Goal: Task Accomplishment & Management: Use online tool/utility

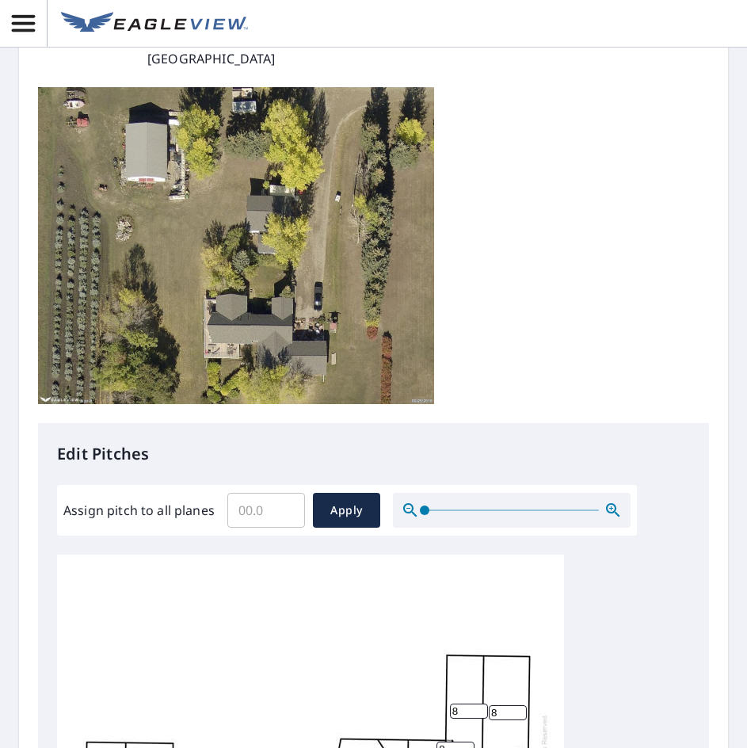
scroll to position [238, 0]
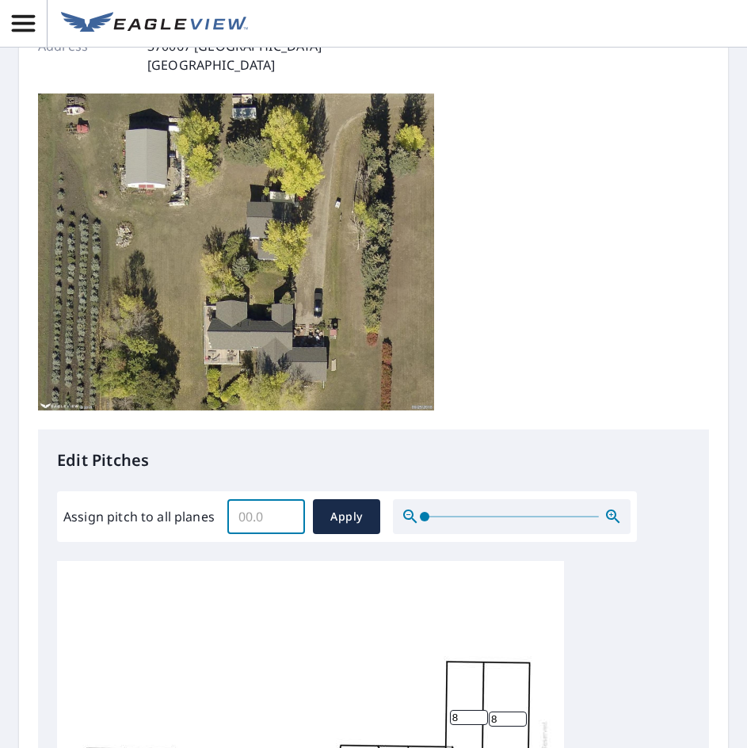
click at [252, 524] on input "Assign pitch to all planes" at bounding box center [266, 517] width 78 height 44
click at [289, 507] on input "Assign pitch to all planes" at bounding box center [266, 517] width 78 height 44
click at [289, 514] on input "0.1" at bounding box center [266, 517] width 78 height 44
click at [289, 514] on input "0.2" at bounding box center [266, 517] width 78 height 44
click at [288, 514] on input "0.3" at bounding box center [266, 517] width 78 height 44
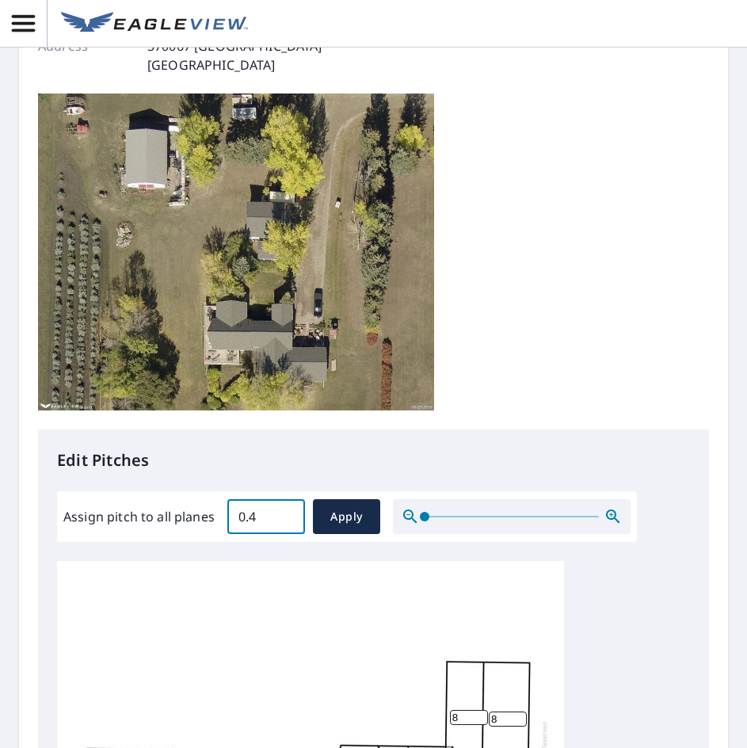
click at [285, 514] on input "0.4" at bounding box center [266, 517] width 78 height 44
click at [285, 514] on input "0.5" at bounding box center [266, 517] width 78 height 44
click at [285, 514] on input "0.6" at bounding box center [266, 517] width 78 height 44
drag, startPoint x: 262, startPoint y: 512, endPoint x: 190, endPoint y: 523, distance: 73.0
click at [190, 523] on div "Assign pitch to all planes 0.6 ​ Apply" at bounding box center [347, 516] width 568 height 35
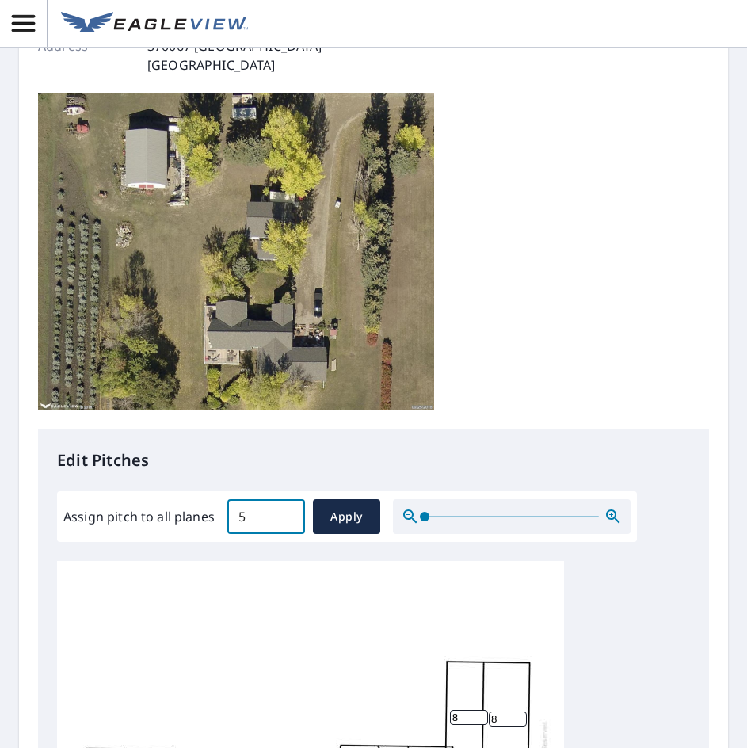
type input "5"
click at [216, 547] on div "Edit Pitches Assign pitch to all planes 5 ​ Apply 8 8 8 8 8 8 8 8 8 8 8 8 8 8 8" at bounding box center [373, 754] width 671 height 648
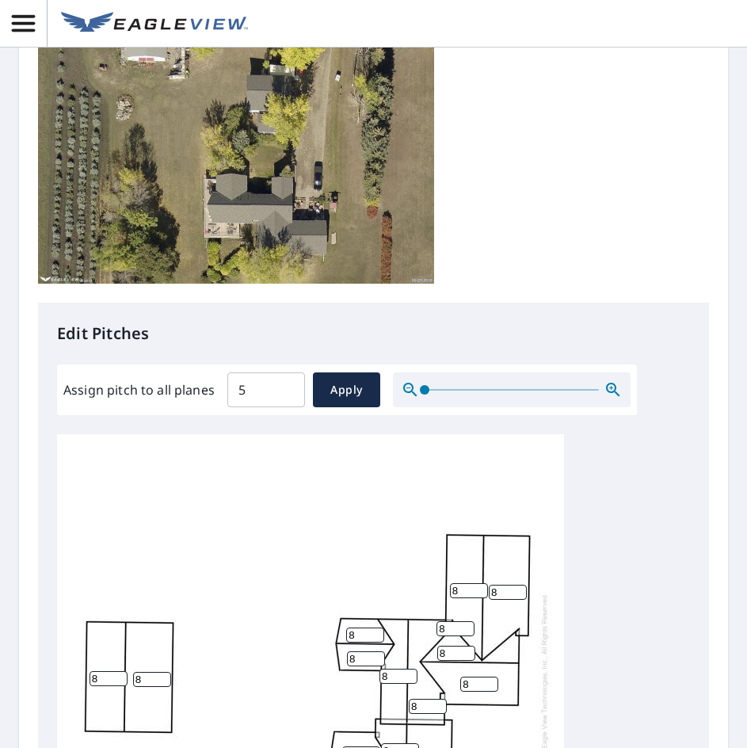
scroll to position [555, 0]
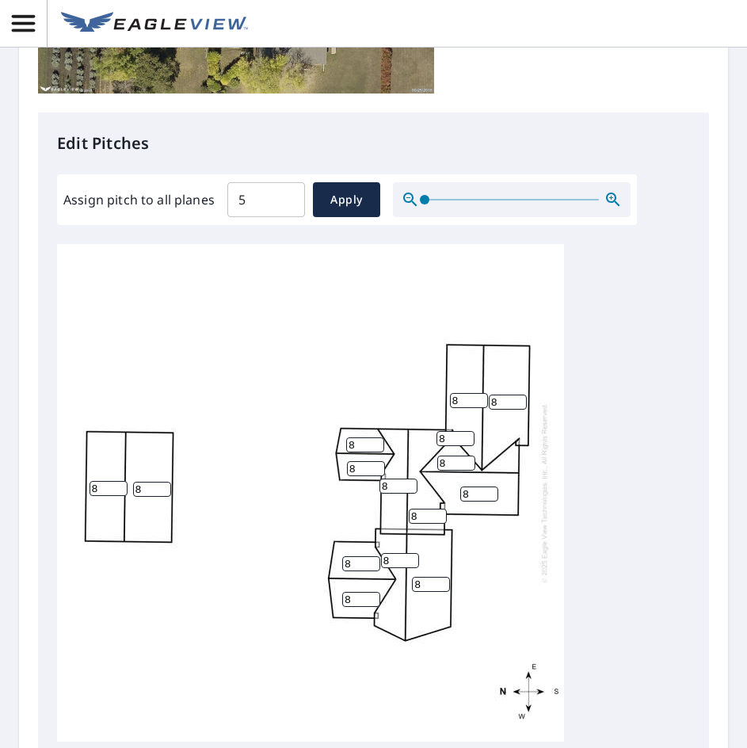
click at [461, 396] on input "8" at bounding box center [469, 400] width 38 height 15
drag, startPoint x: 461, startPoint y: 396, endPoint x: 432, endPoint y: 396, distance: 29.3
click at [432, 396] on div "8 8 8 8 8 8 8 8 8 8 8 8 8 8 8" at bounding box center [310, 493] width 507 height 498
type input "5"
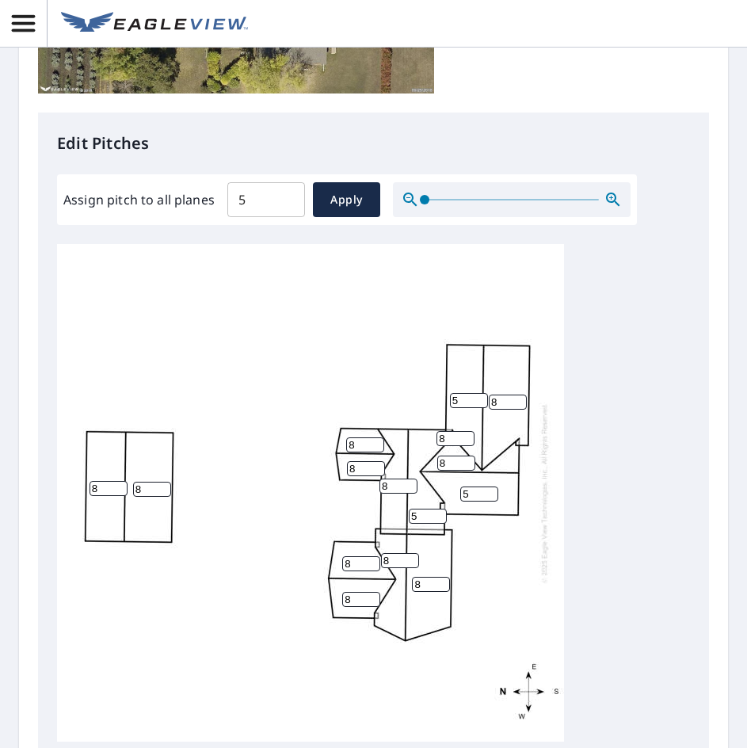
type input "5"
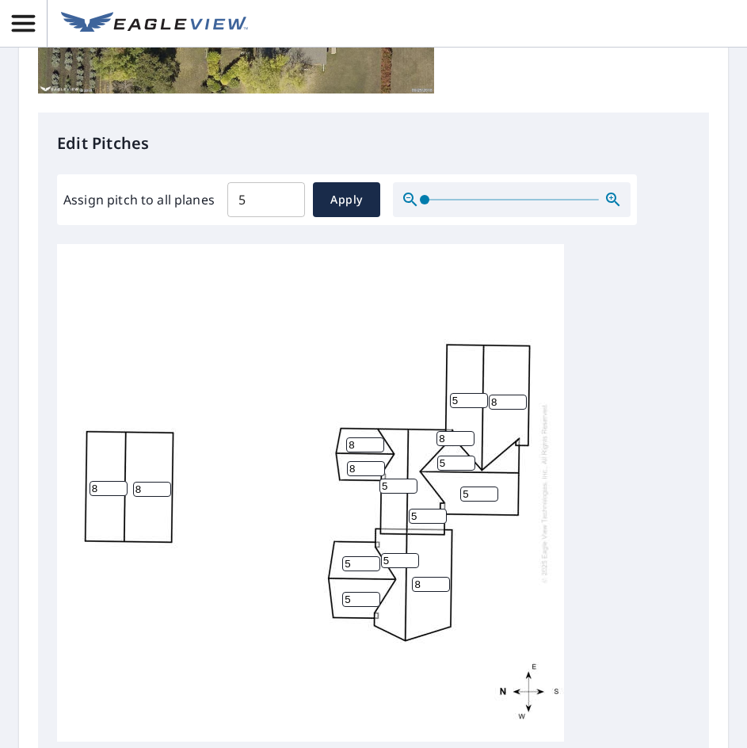
type input "5"
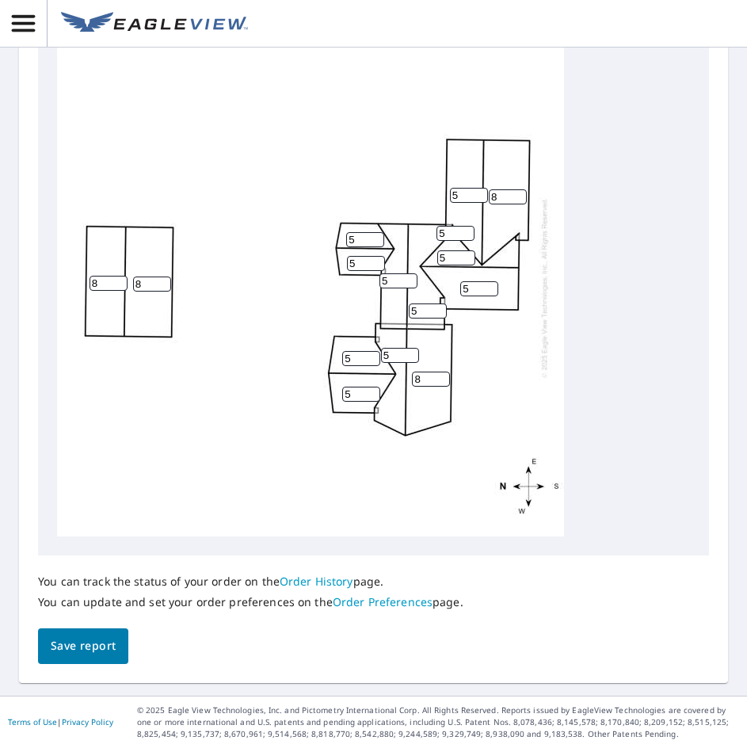
click at [499, 196] on input "8" at bounding box center [508, 196] width 38 height 15
type input "5"
click at [112, 281] on input "8" at bounding box center [109, 283] width 38 height 15
type input "5"
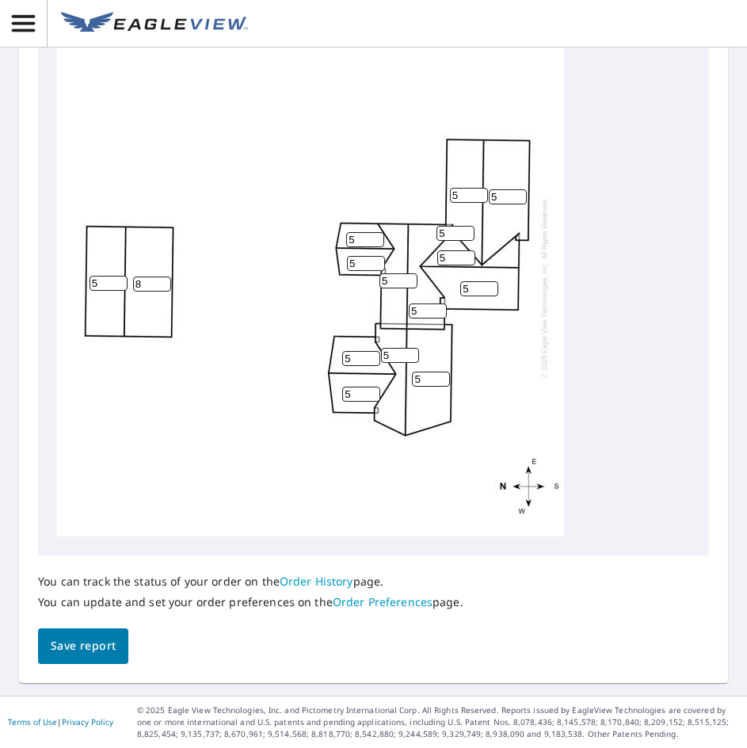
drag, startPoint x: 153, startPoint y: 278, endPoint x: 124, endPoint y: 281, distance: 29.5
click at [124, 281] on div "8 5 5 5 5 5 5 5 5 5 5 5 5 5 5" at bounding box center [310, 288] width 507 height 498
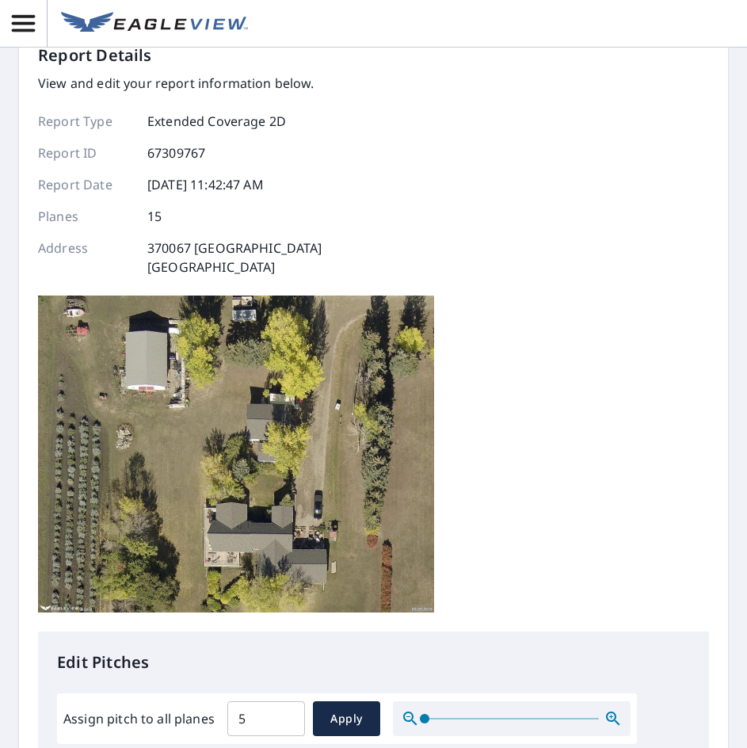
scroll to position [0, 0]
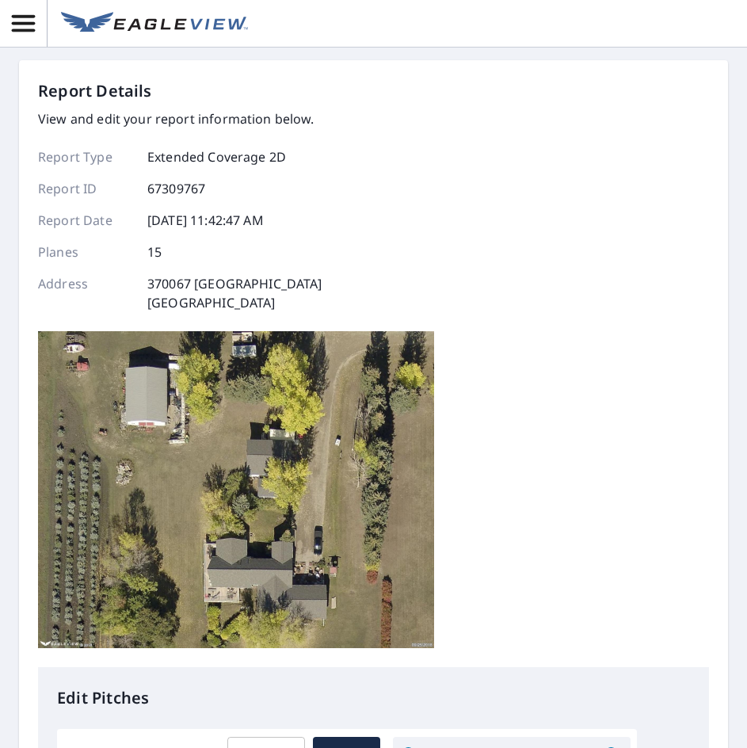
type input "5"
click at [17, 28] on icon "button" at bounding box center [24, 24] width 28 height 28
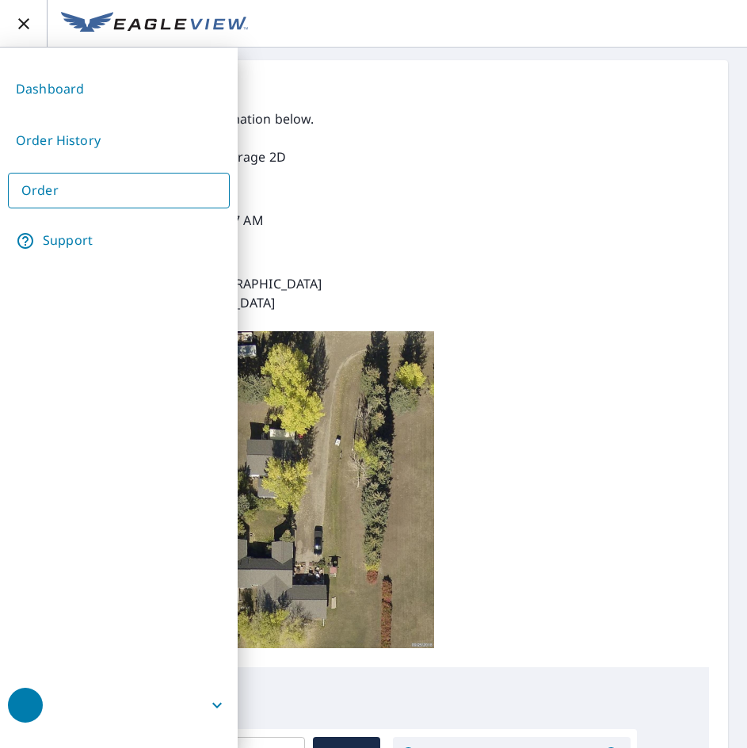
click at [17, 28] on icon "button" at bounding box center [23, 23] width 19 height 19
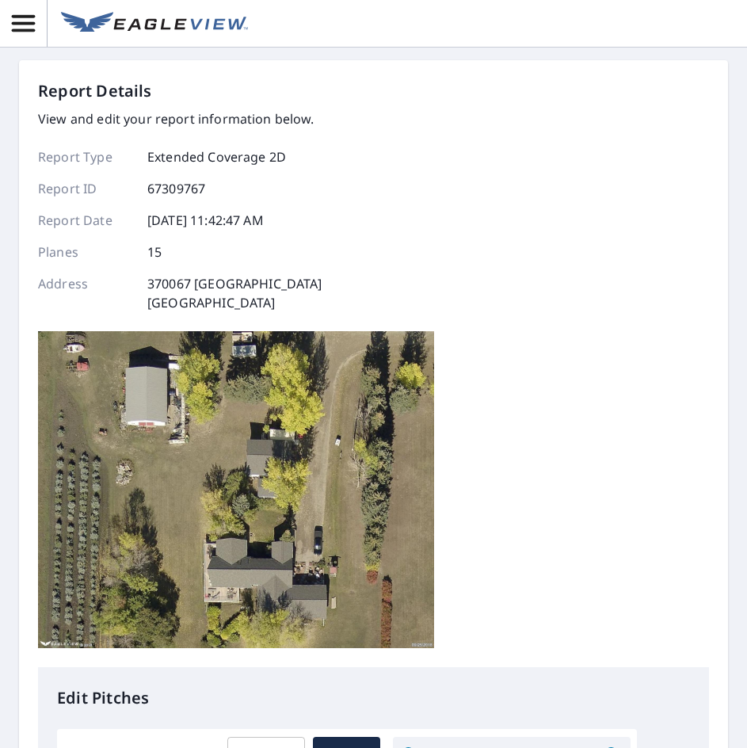
click at [11, 22] on icon "button" at bounding box center [24, 24] width 28 height 28
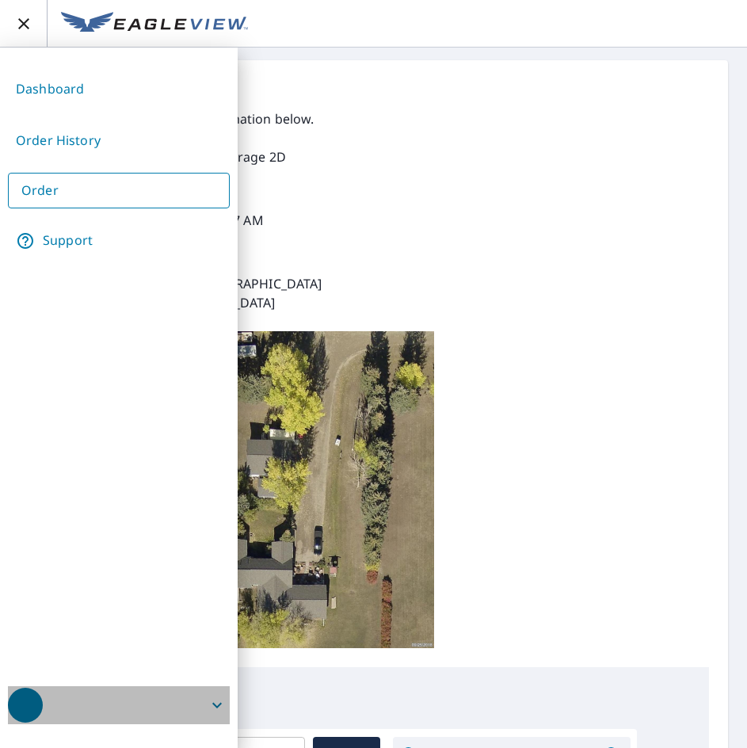
click at [218, 705] on icon "button" at bounding box center [217, 705] width 19 height 19
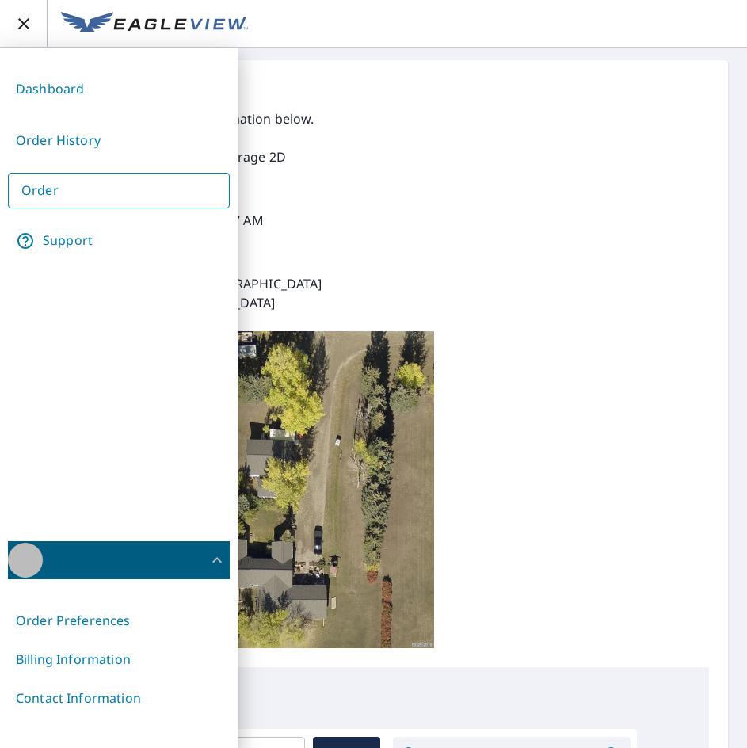
click at [29, 556] on div "button" at bounding box center [25, 560] width 35 height 35
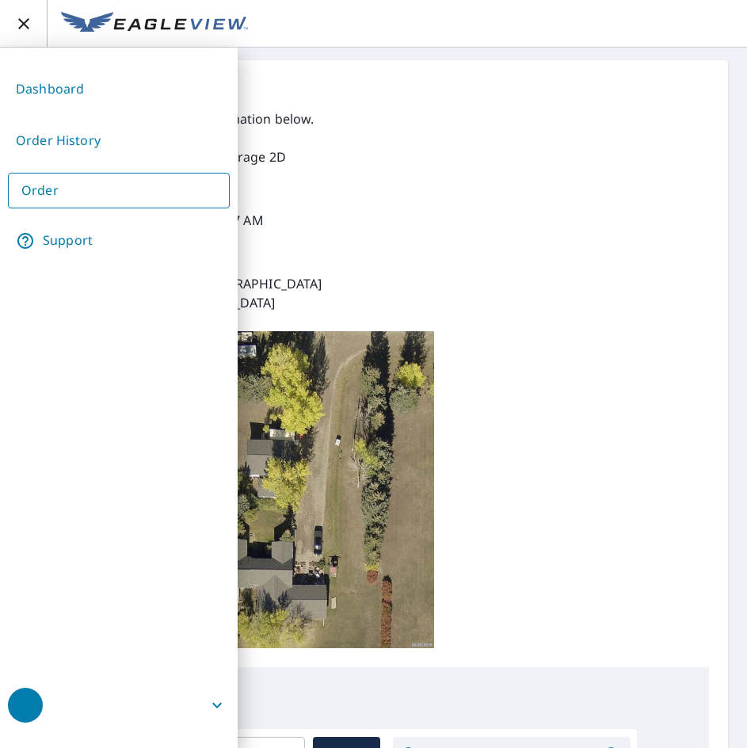
click at [675, 355] on div "Report Details View and edit your report information below. Report Type Extende…" at bounding box center [373, 373] width 671 height 588
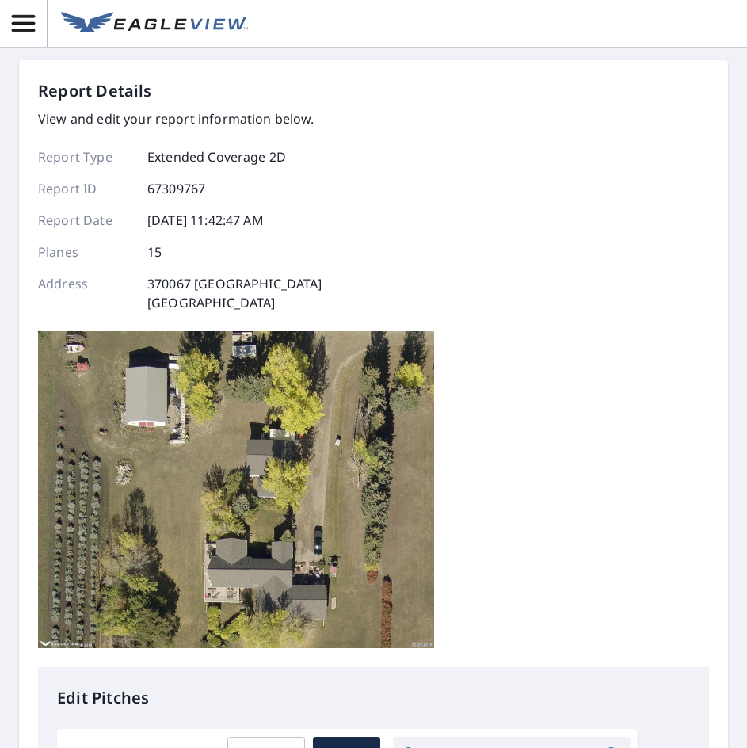
drag, startPoint x: 360, startPoint y: 300, endPoint x: 146, endPoint y: 289, distance: 214.3
click at [146, 289] on div "Report Details View and edit your report information below. Report Type Extende…" at bounding box center [373, 373] width 671 height 588
copy p "370067 [STREET_ADDRESS]"
